Goal: Ask a question

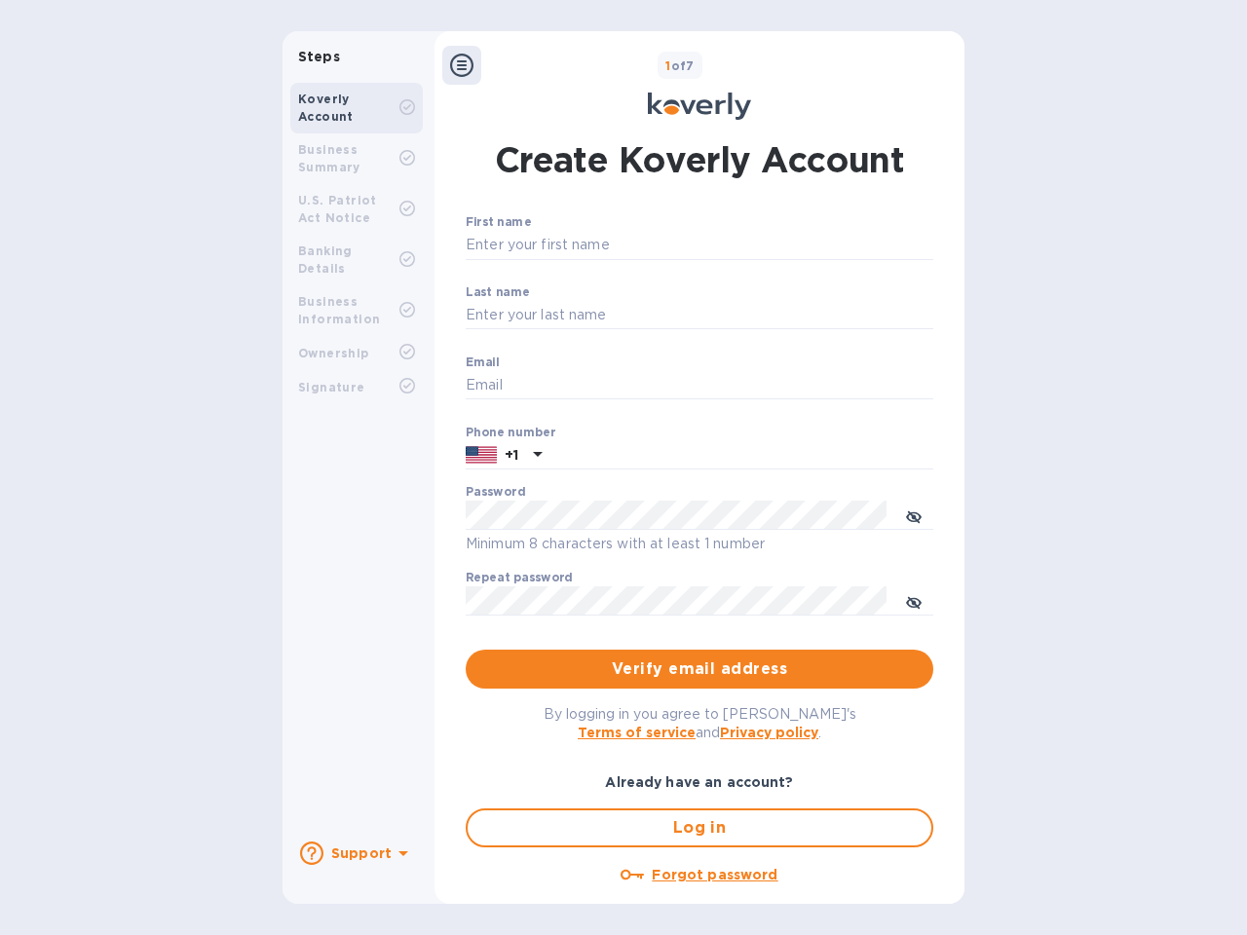
click at [356, 853] on b "Support" at bounding box center [361, 854] width 60 height 16
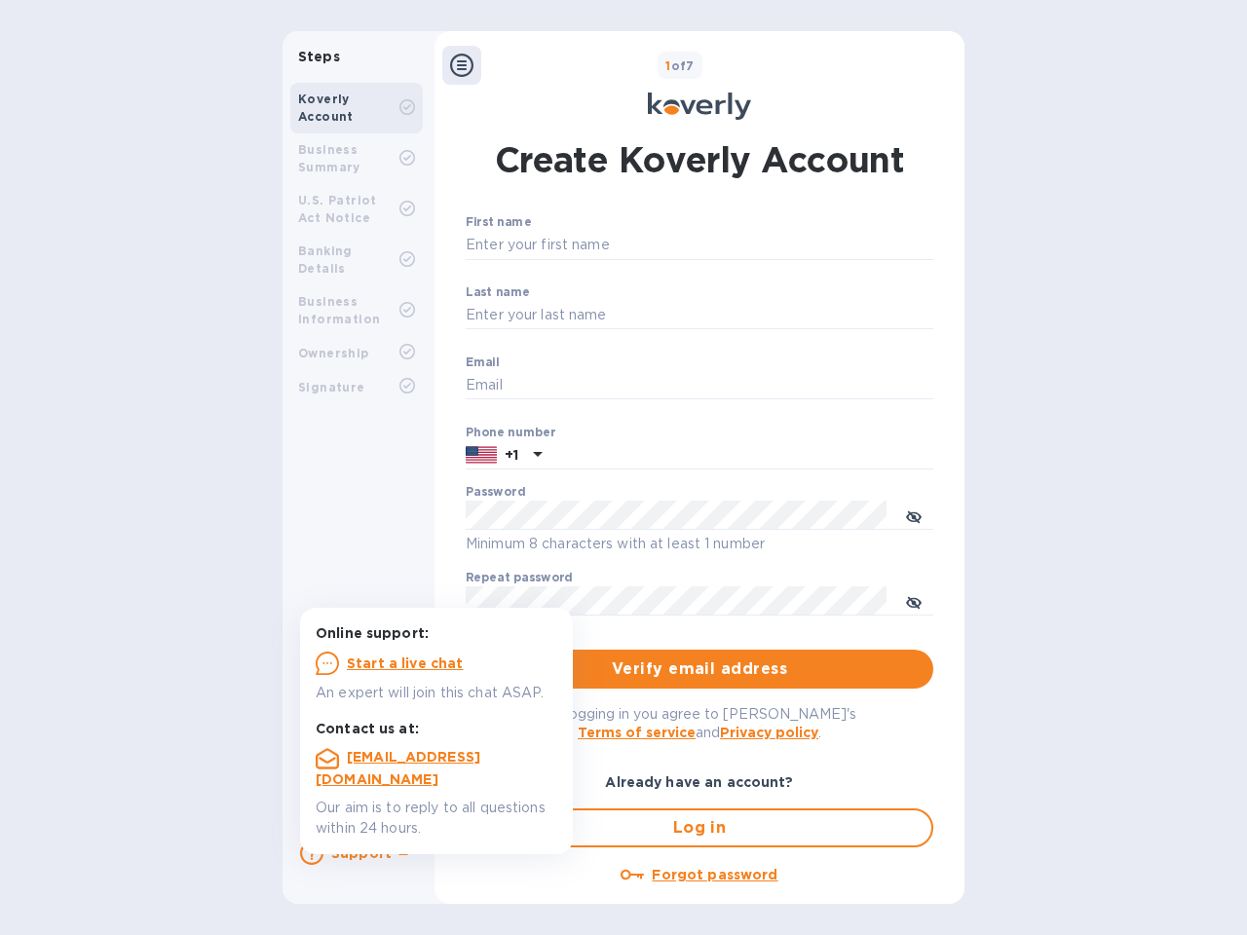
click at [312, 853] on icon at bounding box center [311, 853] width 23 height 23
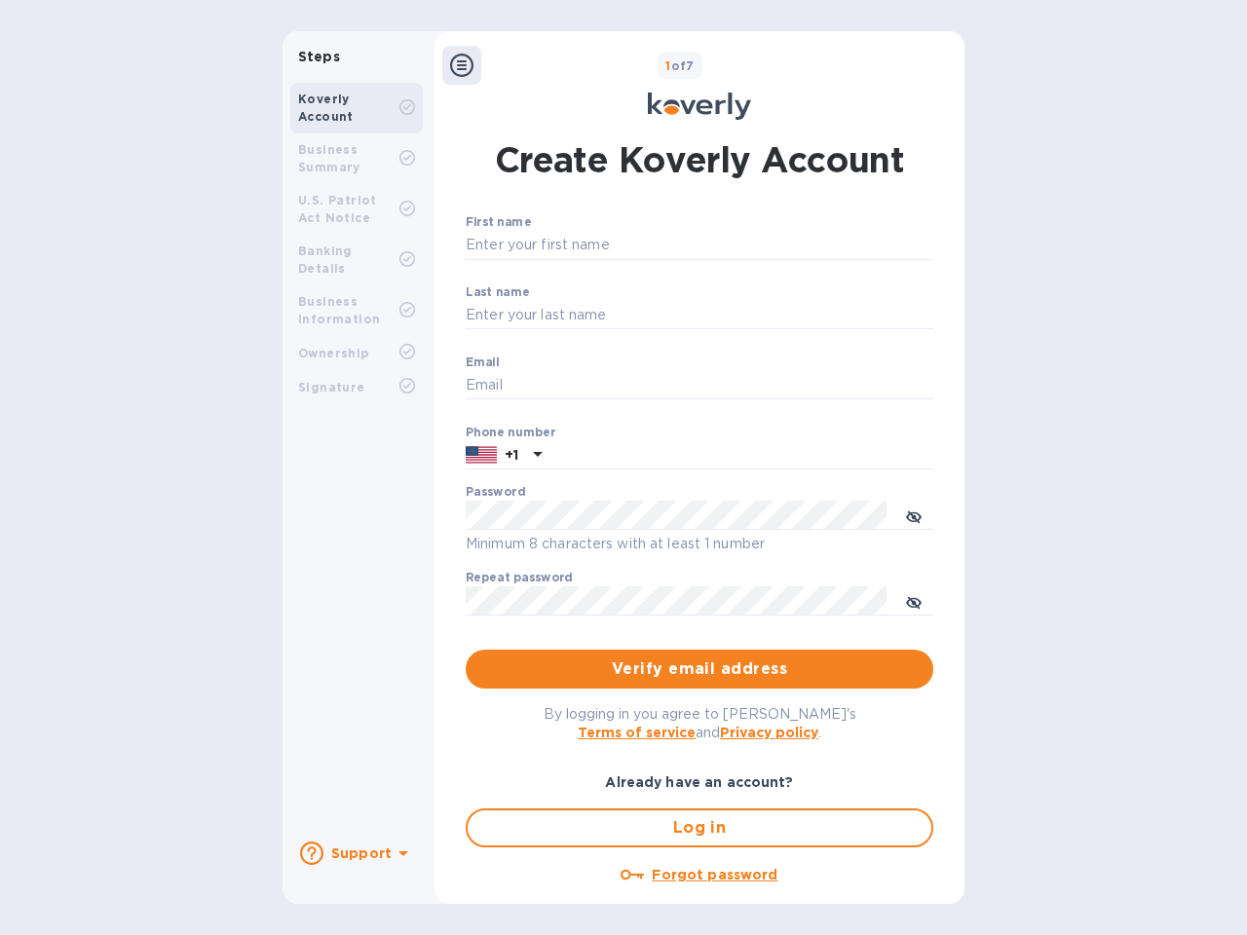
click at [400, 855] on icon at bounding box center [403, 854] width 10 height 5
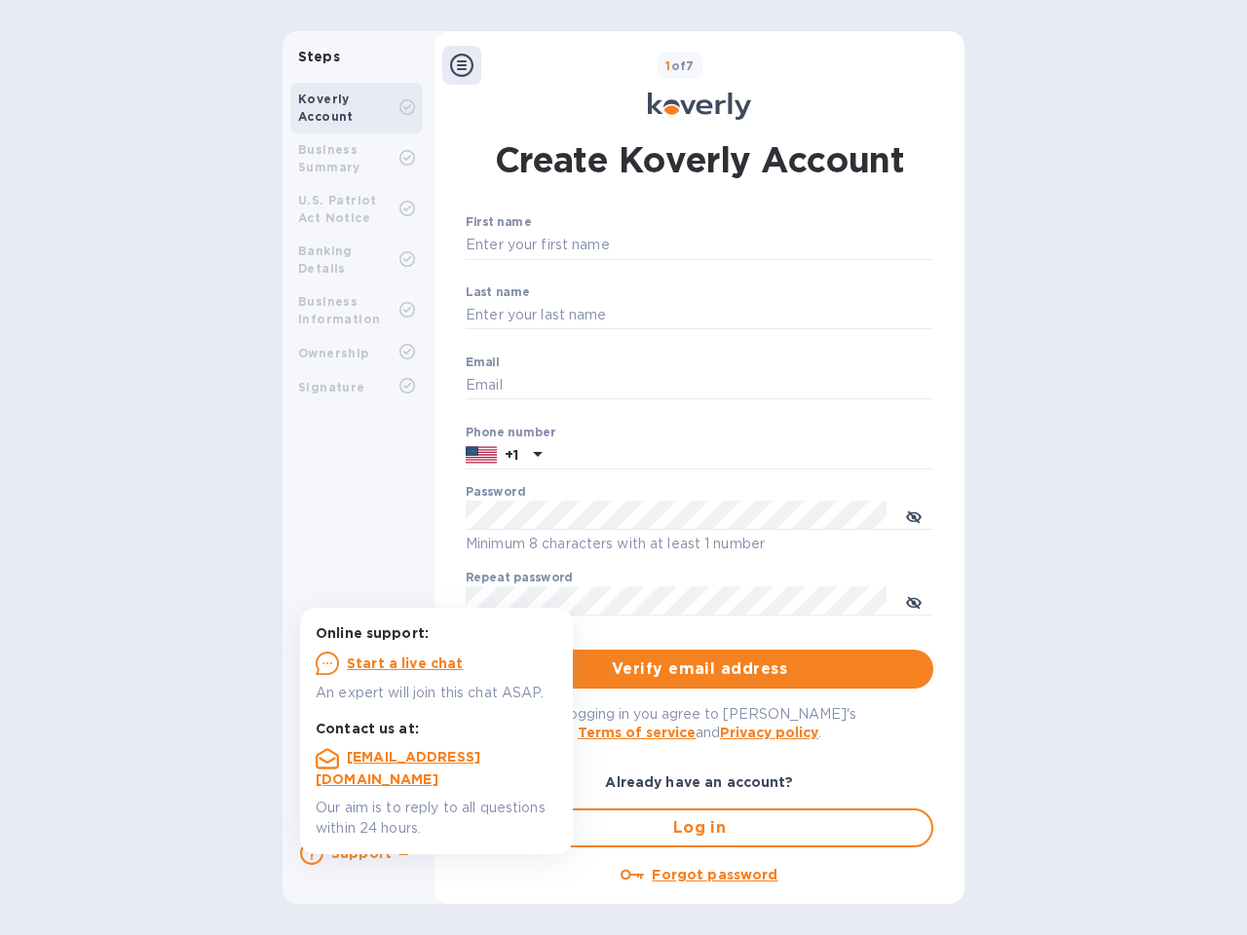
click at [462, 65] on icon at bounding box center [461, 65] width 23 height 23
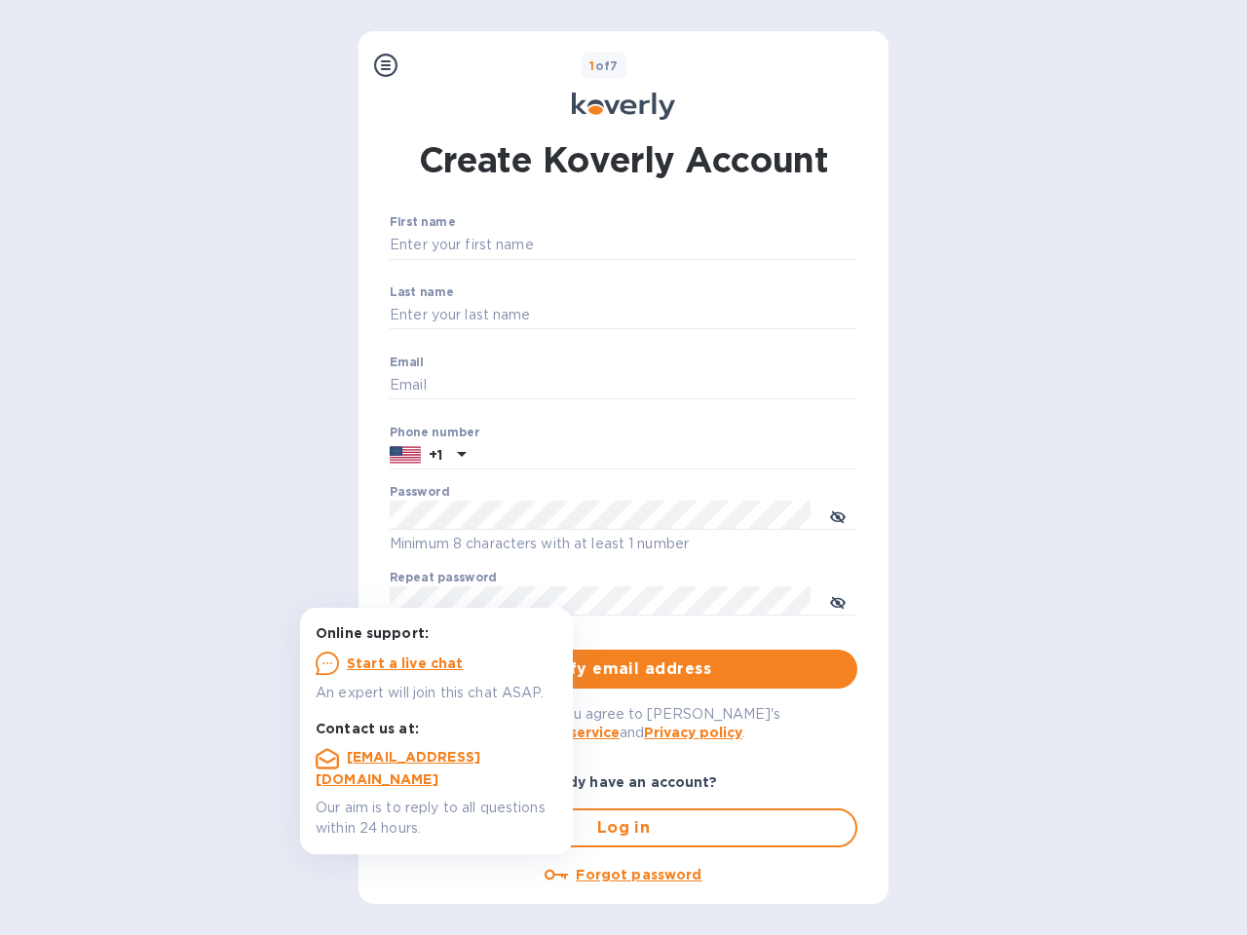
click at [696, 246] on input "First name" at bounding box center [624, 245] width 468 height 29
click at [696, 316] on input "Last name" at bounding box center [624, 315] width 468 height 29
click at [696, 386] on input "Email" at bounding box center [624, 385] width 468 height 29
click at [696, 456] on input "text" at bounding box center [666, 455] width 384 height 29
click at [504, 456] on input "text" at bounding box center [666, 455] width 384 height 29
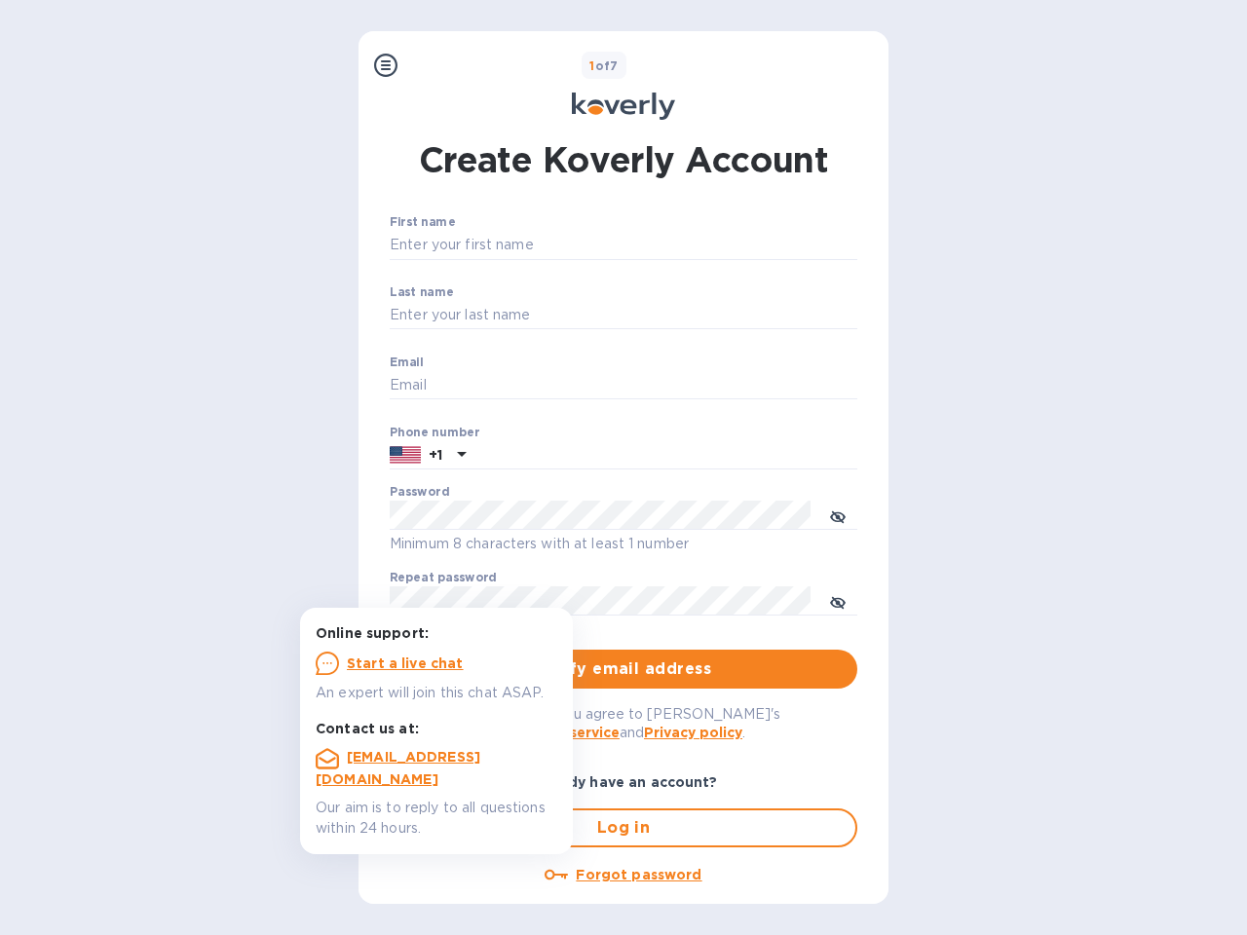
click at [535, 456] on input "text" at bounding box center [666, 455] width 384 height 29
